Goal: Navigation & Orientation: Find specific page/section

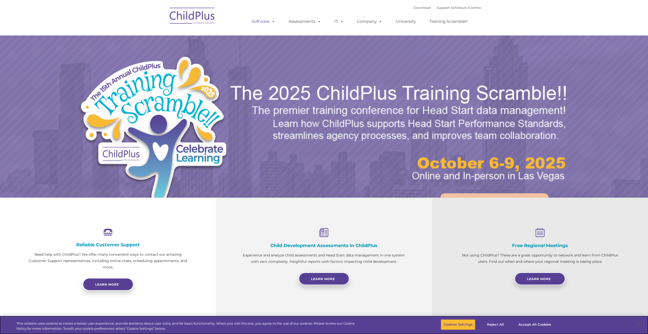
select select "MEDIUM"
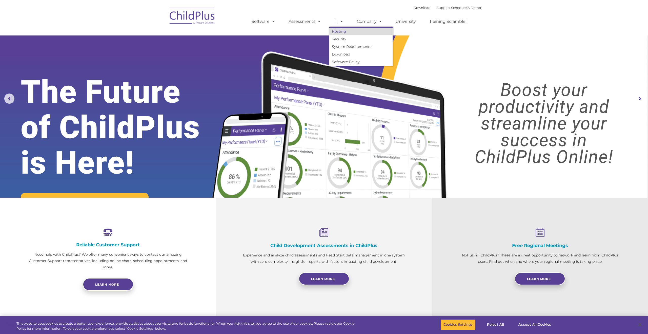
click at [340, 30] on link "Hosting" at bounding box center [360, 32] width 63 height 8
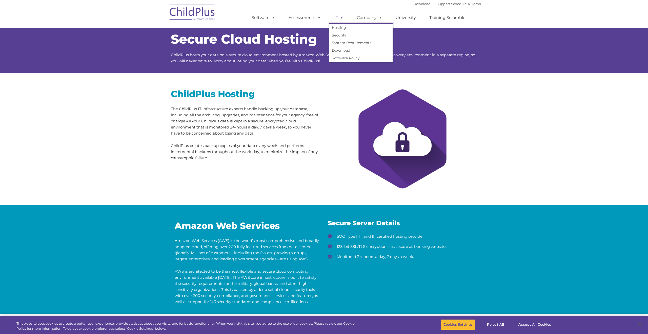
click at [343, 17] on span at bounding box center [341, 17] width 6 height 5
click at [334, 111] on div at bounding box center [402, 139] width 149 height 114
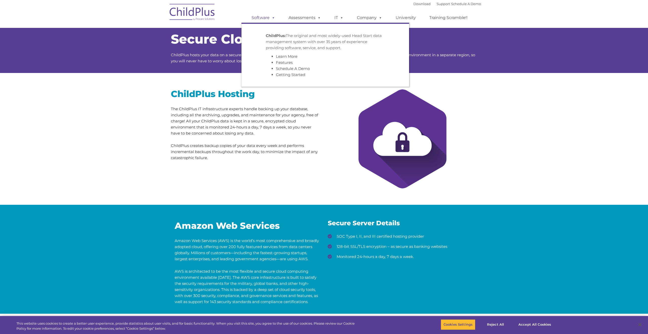
click at [267, 16] on link "Software" at bounding box center [264, 18] width 34 height 10
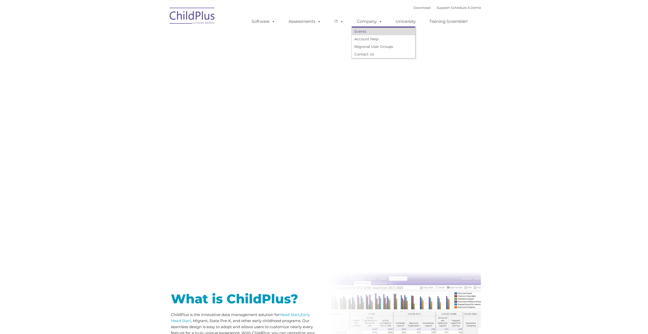
type input ""
